Goal: Complete application form

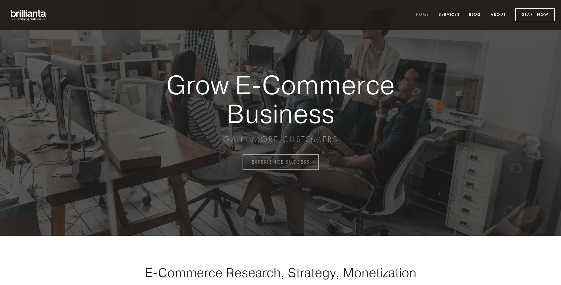
scroll to position [1592, 0]
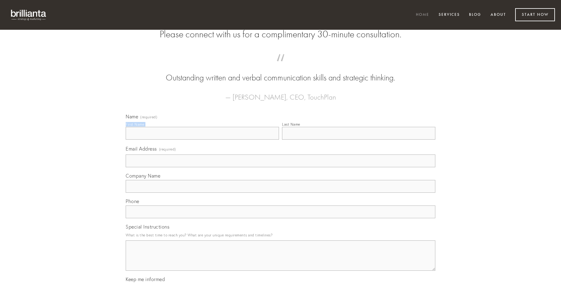
type input "[PERSON_NAME]"
click at [359, 140] on input "Last Name" at bounding box center [358, 133] width 153 height 13
type input "[PERSON_NAME]"
click at [281, 167] on input "Email Address (required)" at bounding box center [281, 161] width 310 height 13
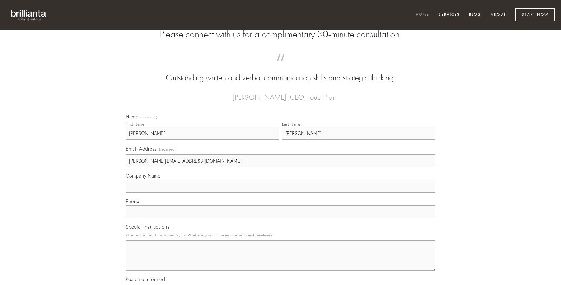
type input "[PERSON_NAME][EMAIL_ADDRESS][DOMAIN_NAME]"
click at [281, 193] on input "Company Name" at bounding box center [281, 186] width 310 height 13
type input "[PERSON_NAME]"
click at [281, 218] on input "text" at bounding box center [281, 212] width 310 height 13
click at [281, 261] on textarea "Special Instructions" at bounding box center [281, 255] width 310 height 30
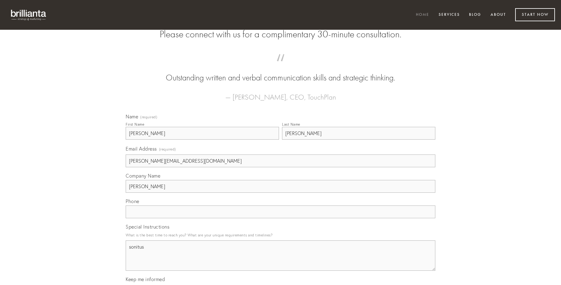
type textarea "sonitus"
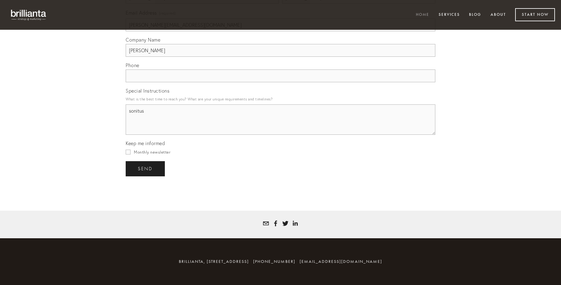
click at [146, 169] on span "send" at bounding box center [145, 168] width 15 height 5
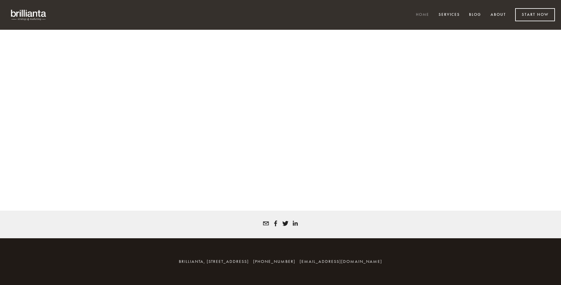
scroll to position [1584, 0]
